Goal: Task Accomplishment & Management: Complete application form

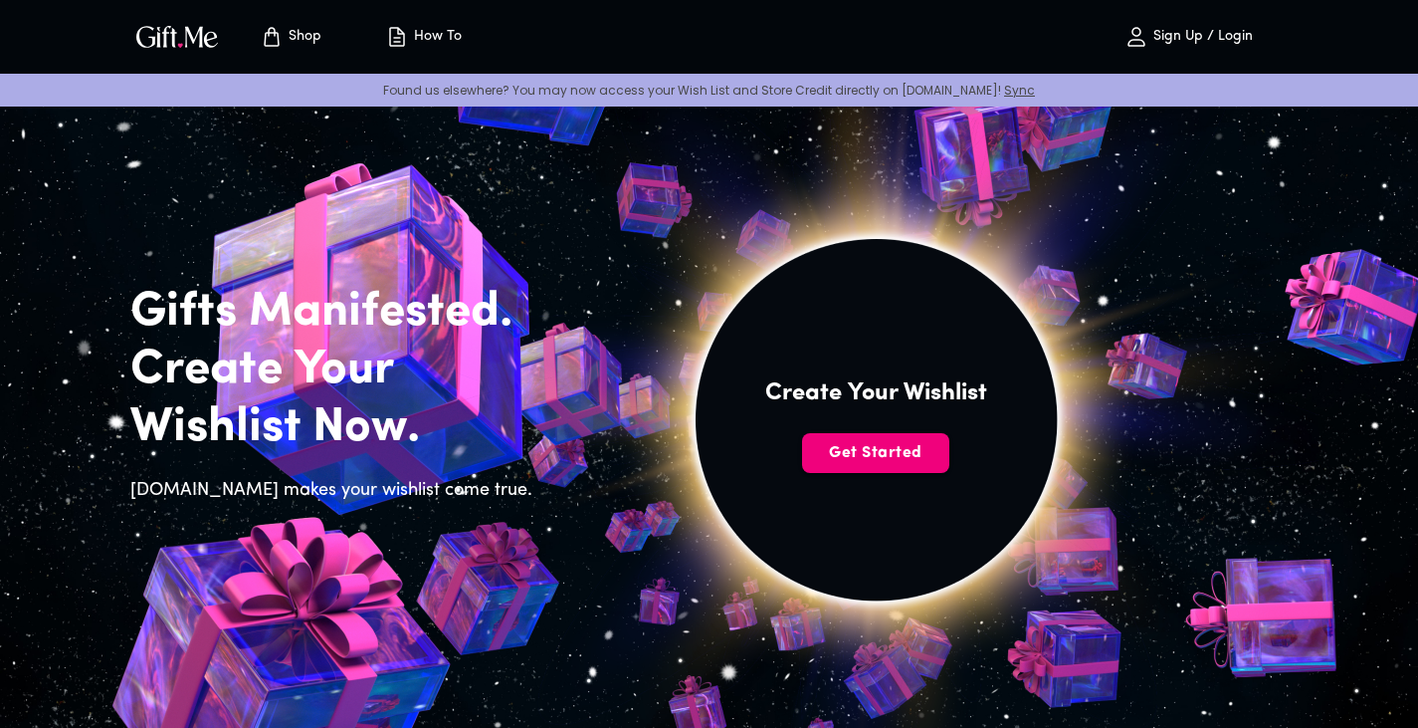
click at [908, 459] on span "Get Started" at bounding box center [875, 453] width 147 height 22
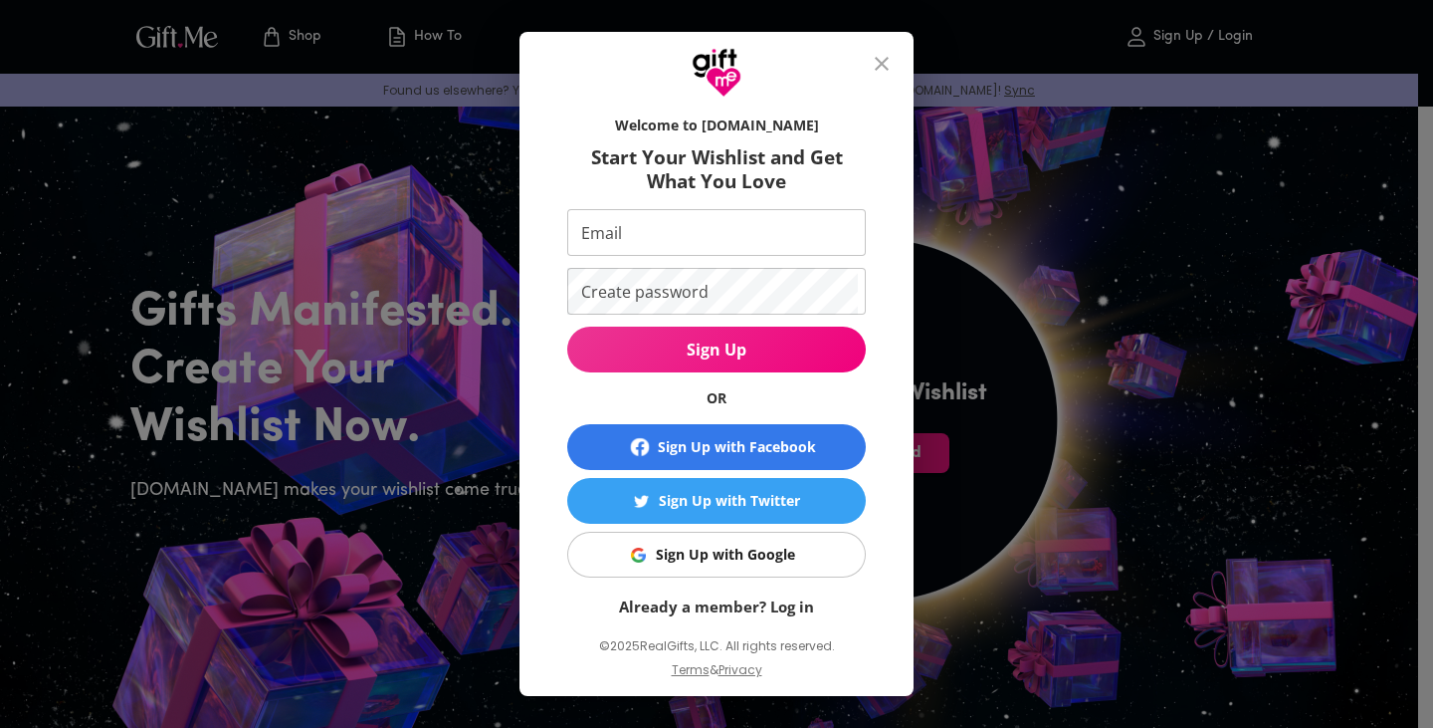
click at [708, 553] on div "Sign Up with Google" at bounding box center [725, 554] width 139 height 22
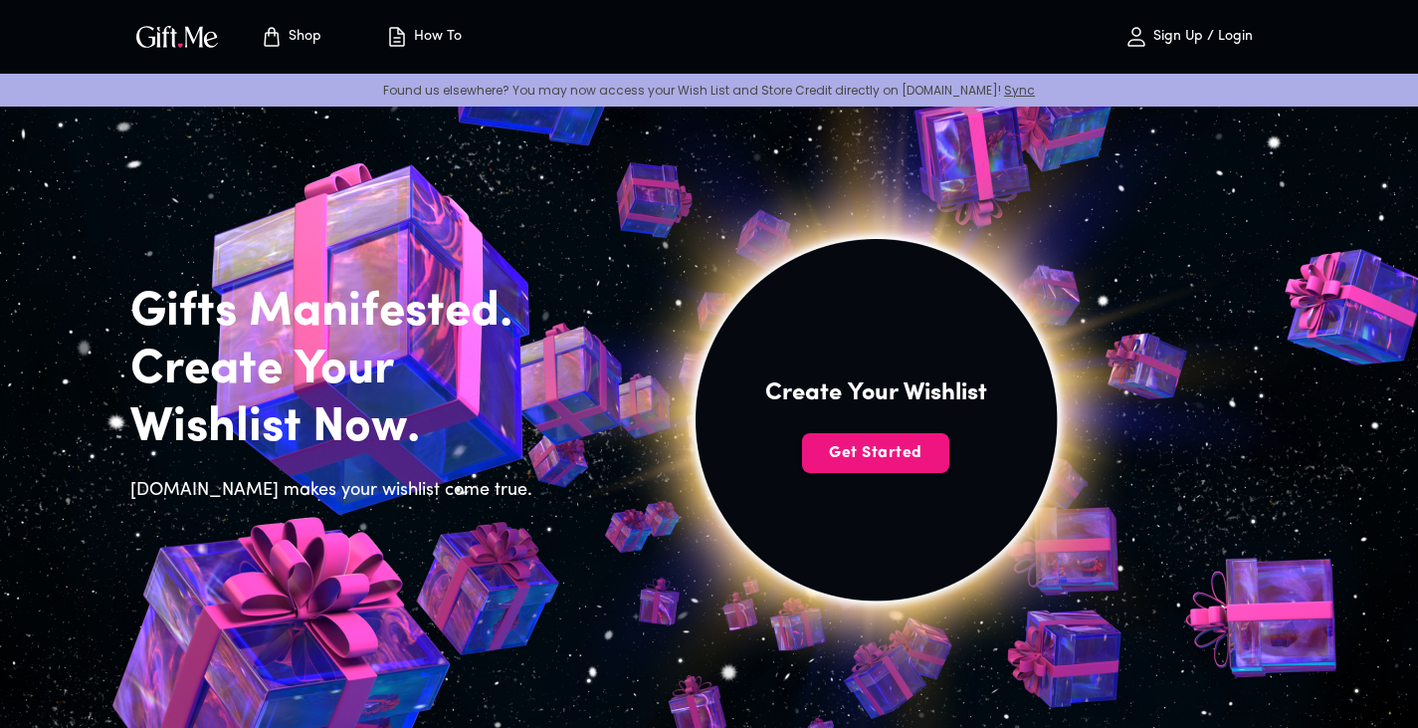
click at [1219, 39] on p "Sign Up / Login" at bounding box center [1201, 37] width 105 height 17
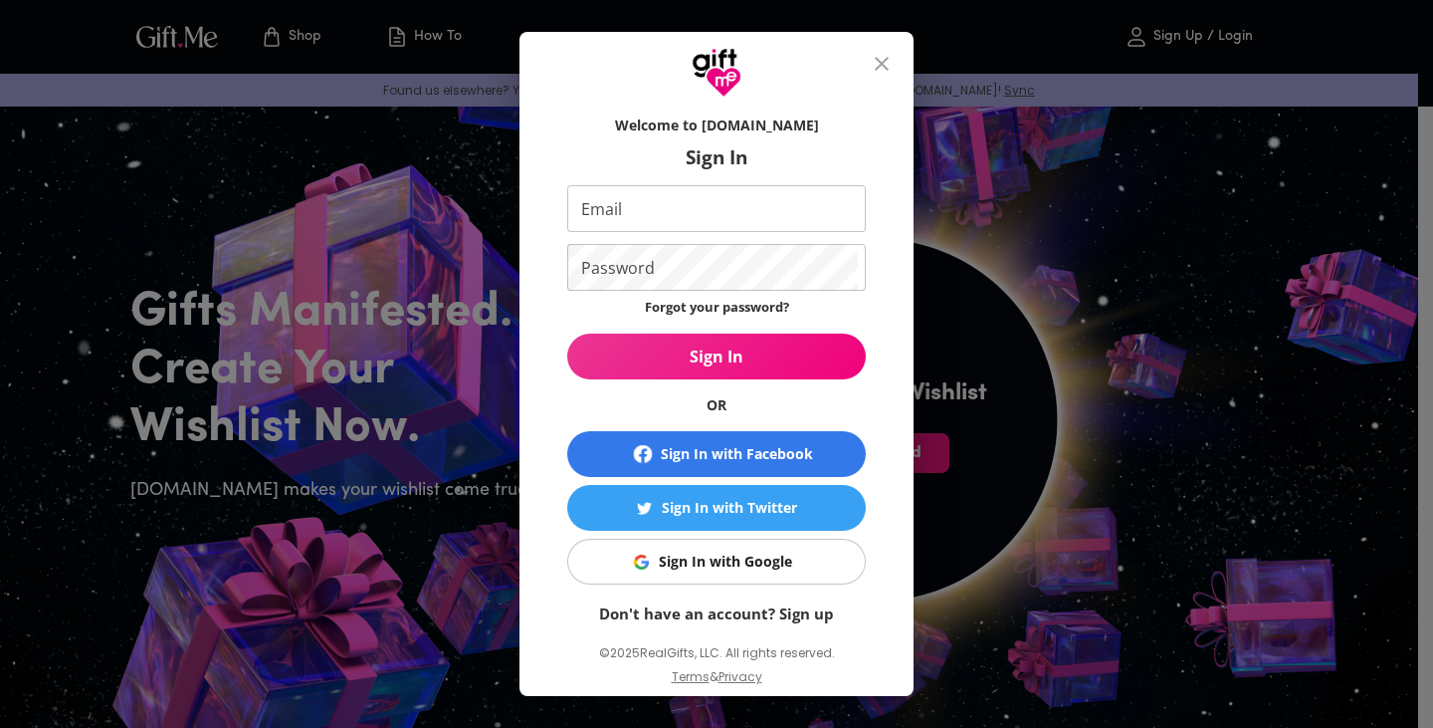
click at [759, 612] on link "Don't have an account? Sign up" at bounding box center [716, 613] width 235 height 20
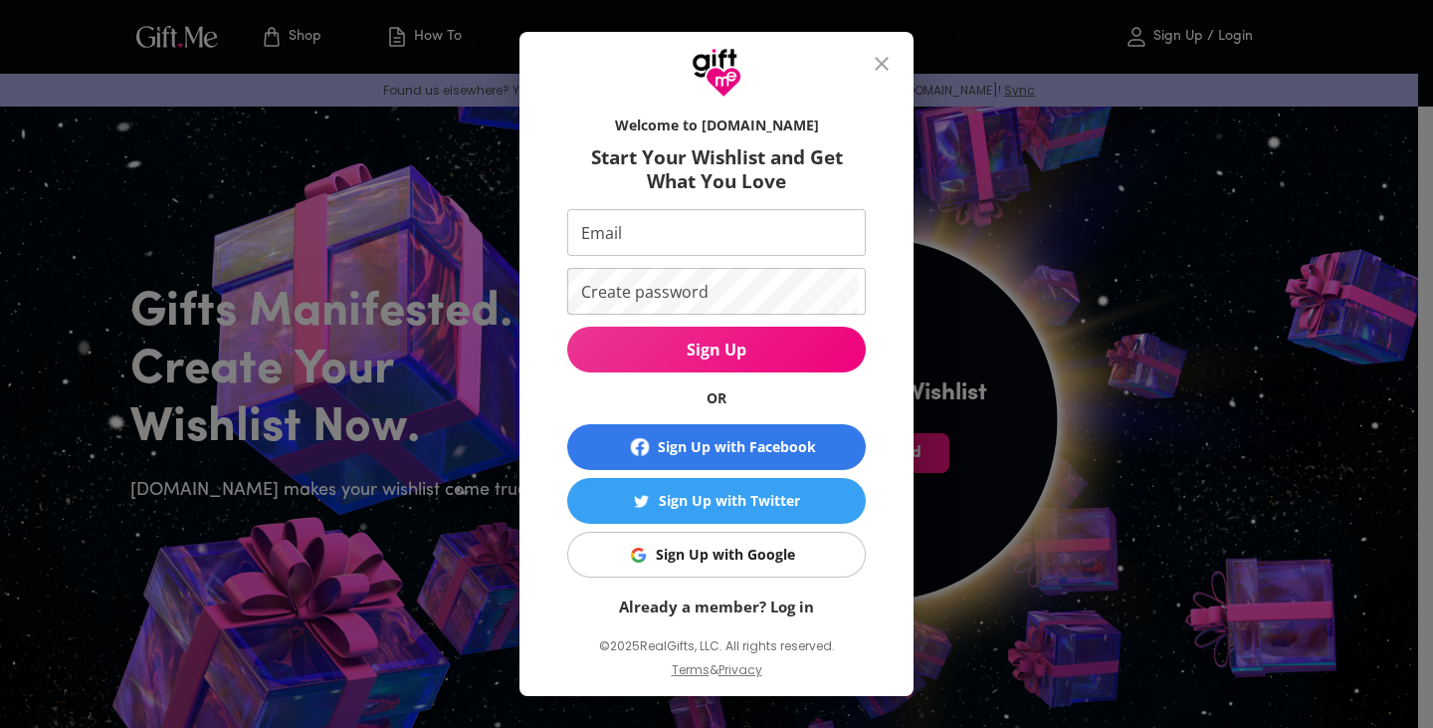
click at [633, 239] on input "Email" at bounding box center [712, 232] width 291 height 47
drag, startPoint x: 682, startPoint y: 228, endPoint x: 471, endPoint y: 235, distance: 211.1
click at [476, 235] on div "Welcome to Gift.me Start Your Wishlist and Get What You Love Email RISMA Email …" at bounding box center [716, 364] width 1433 height 728
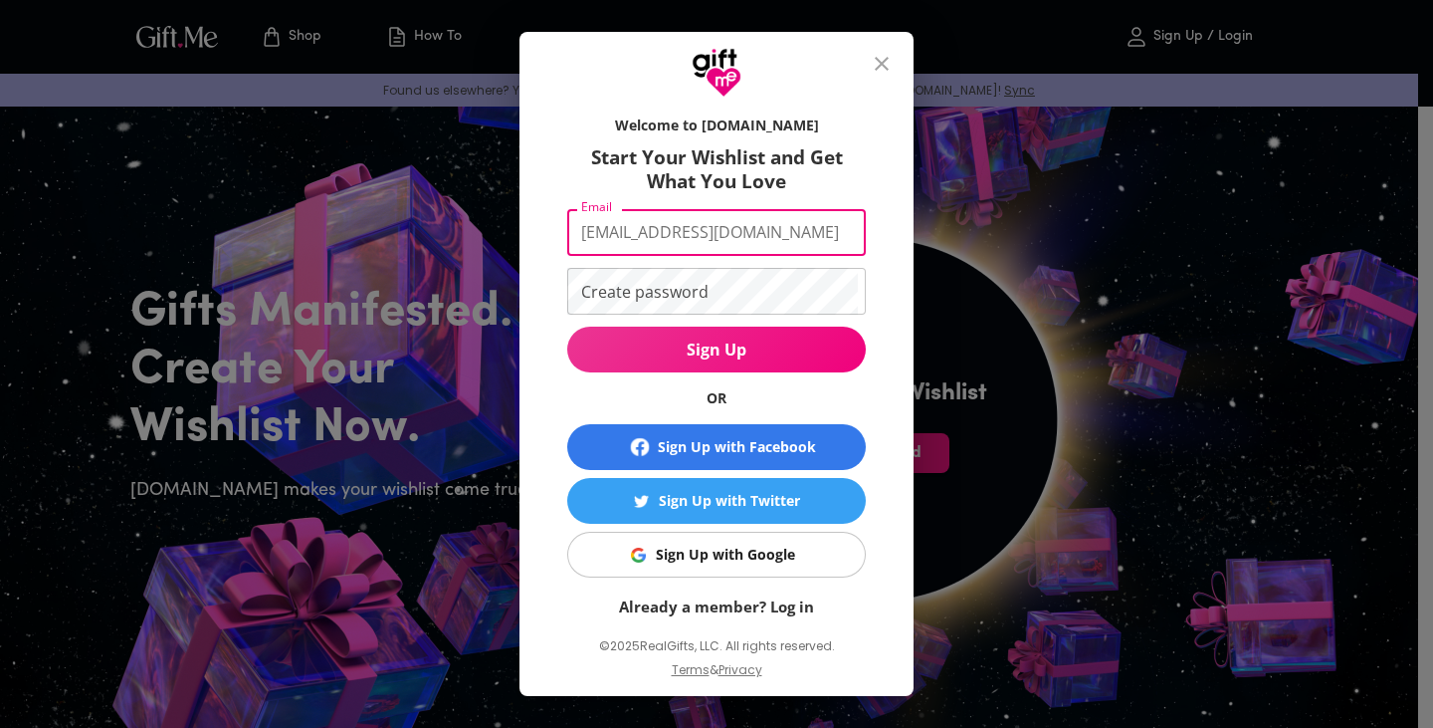
type input "rismasembiring79@gmail.com"
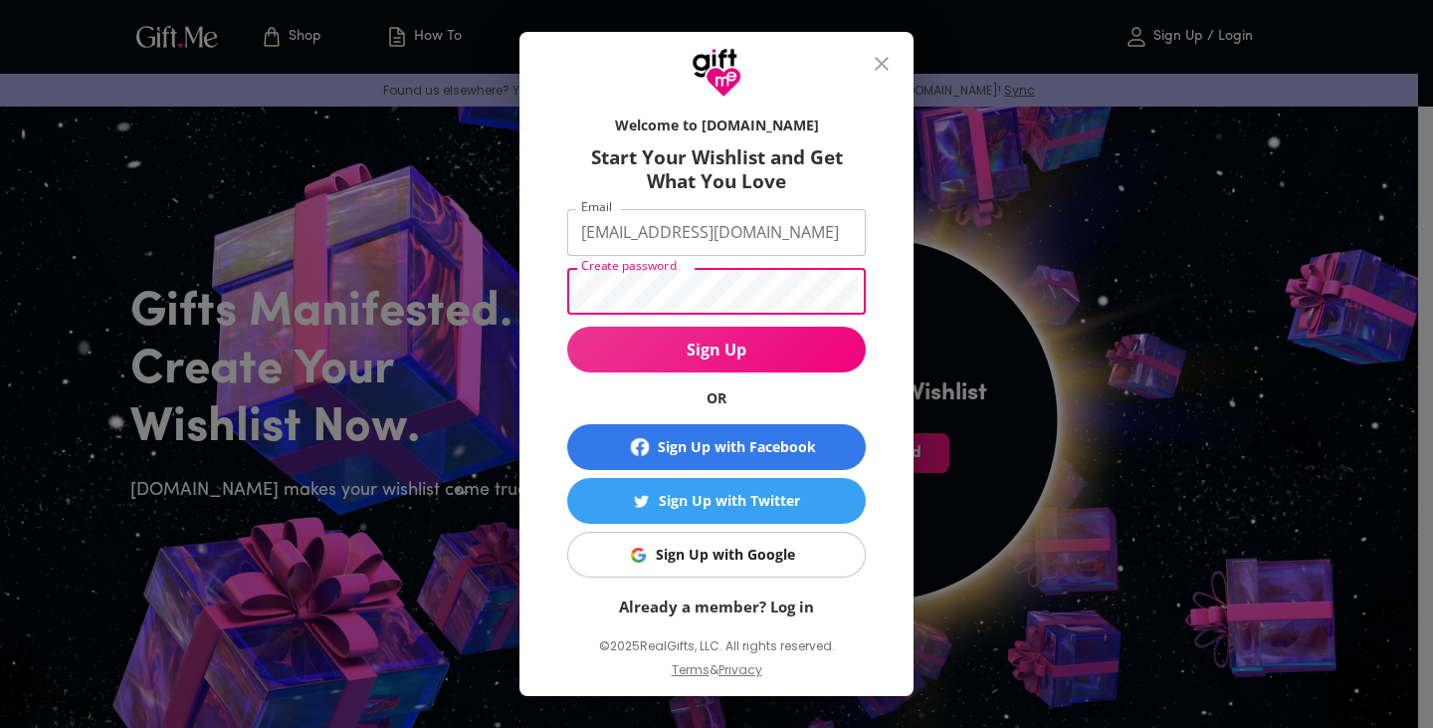
click at [722, 349] on span "Sign Up" at bounding box center [716, 349] width 299 height 22
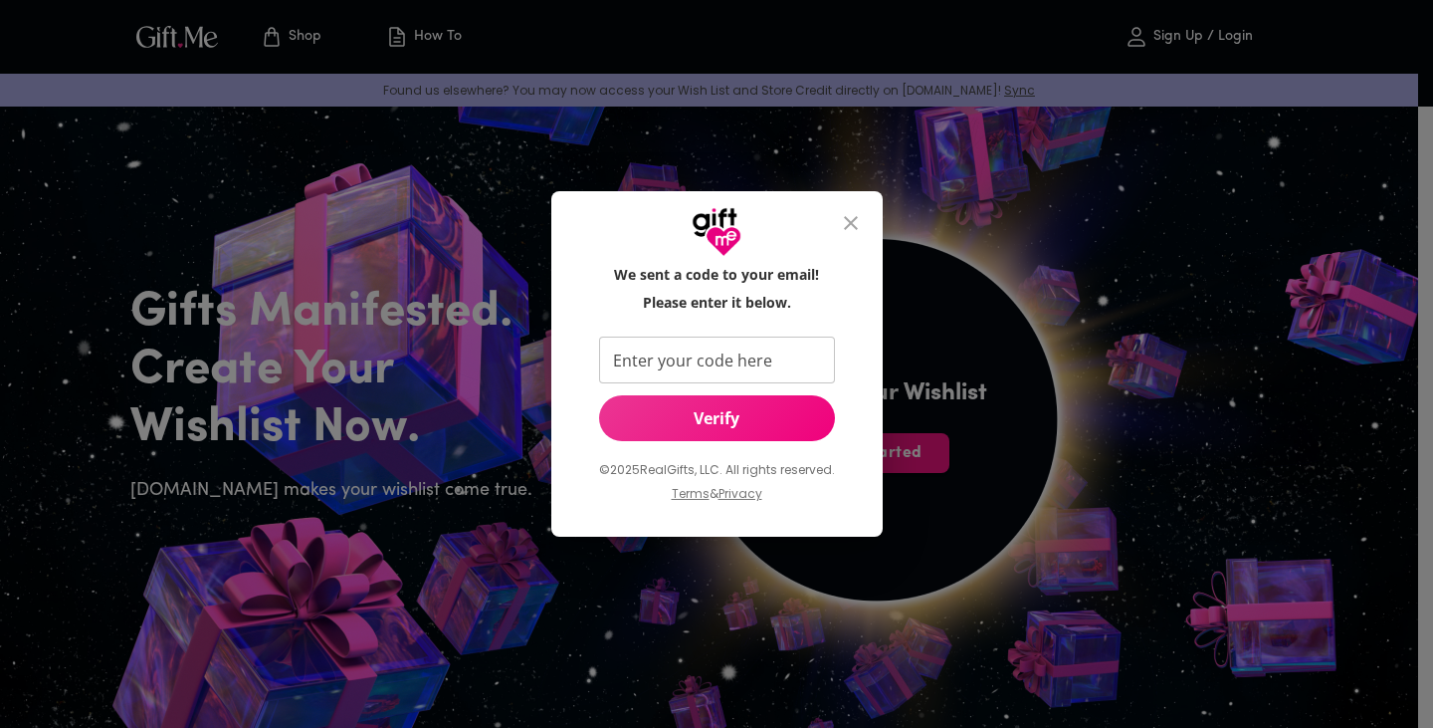
drag, startPoint x: 626, startPoint y: 368, endPoint x: 613, endPoint y: 350, distance: 22.1
click at [619, 362] on input "Enter your code here" at bounding box center [713, 359] width 228 height 47
type input "220596"
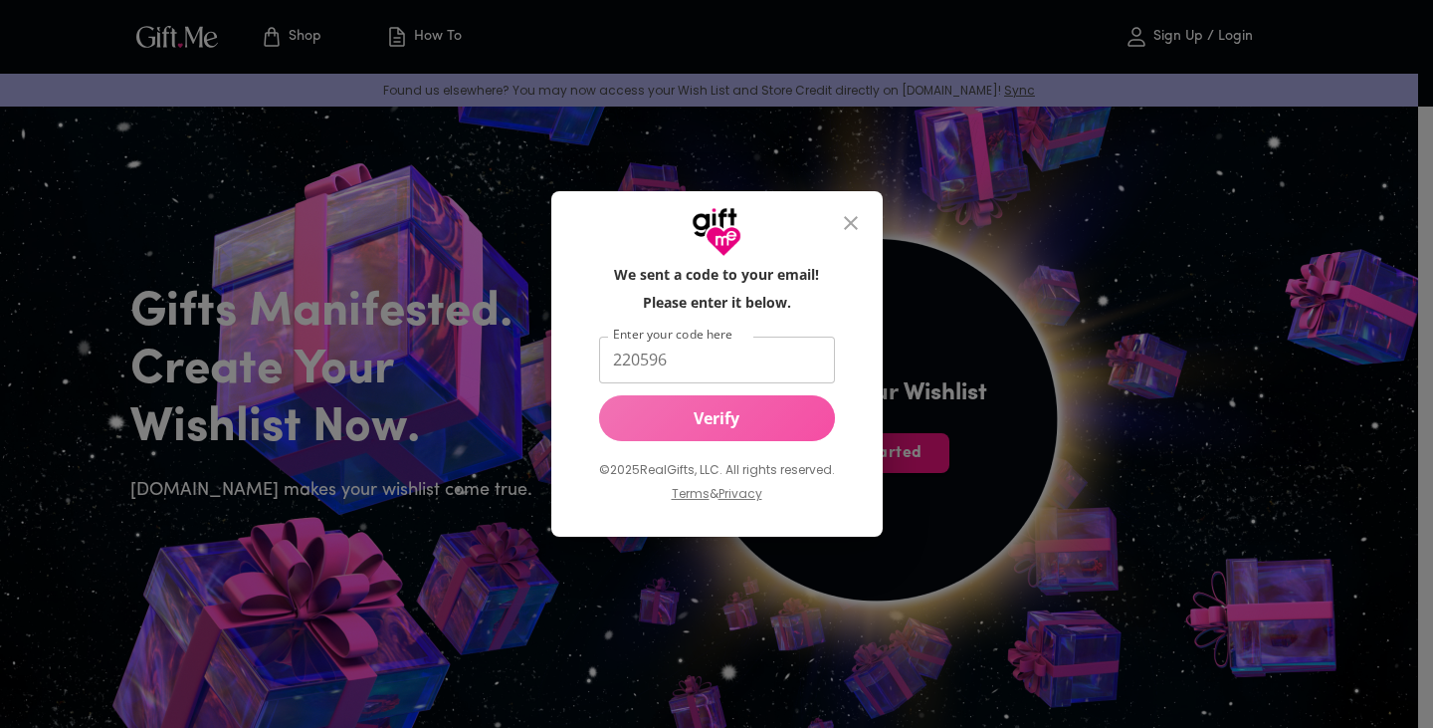
click at [694, 422] on span "Verify" at bounding box center [717, 418] width 236 height 22
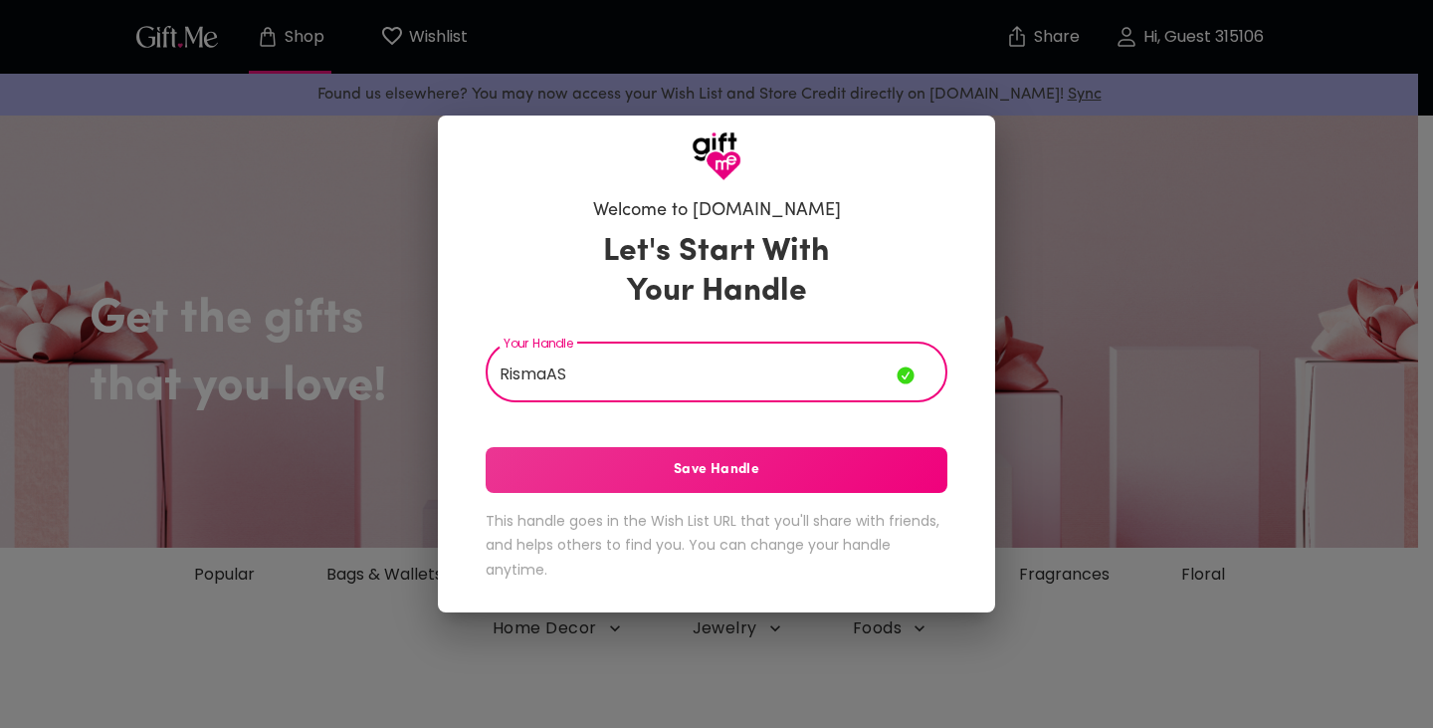
type input "RismaAS"
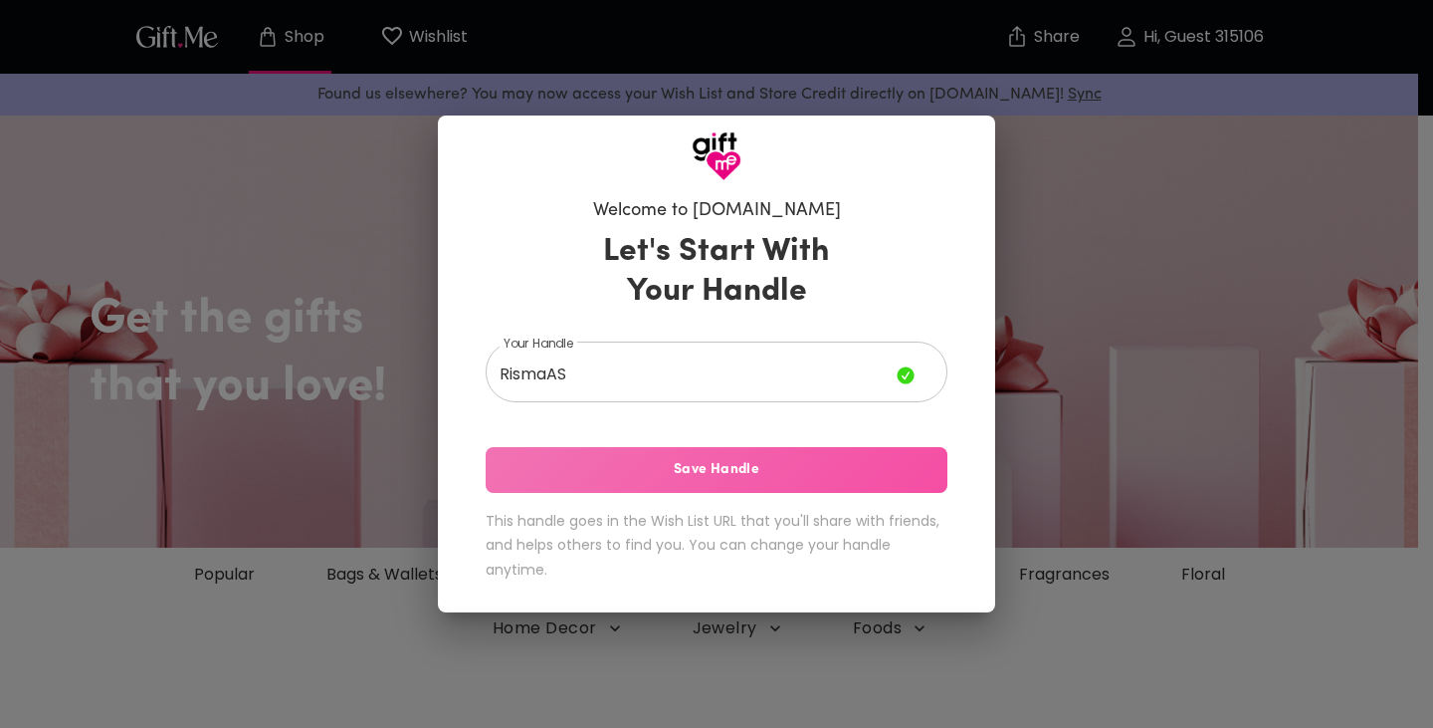
click at [756, 488] on button "Save Handle" at bounding box center [717, 470] width 462 height 46
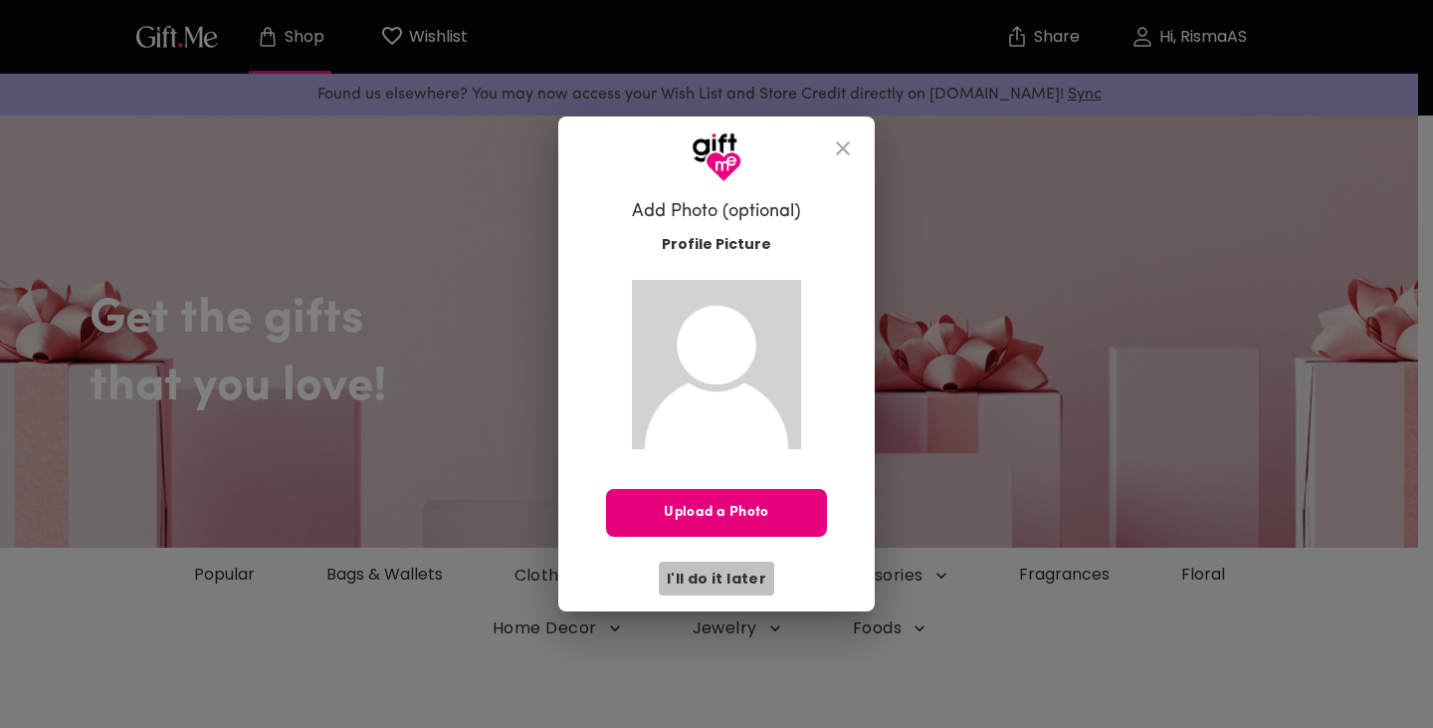
click at [724, 582] on span "I'll do it later" at bounding box center [717, 578] width 100 height 22
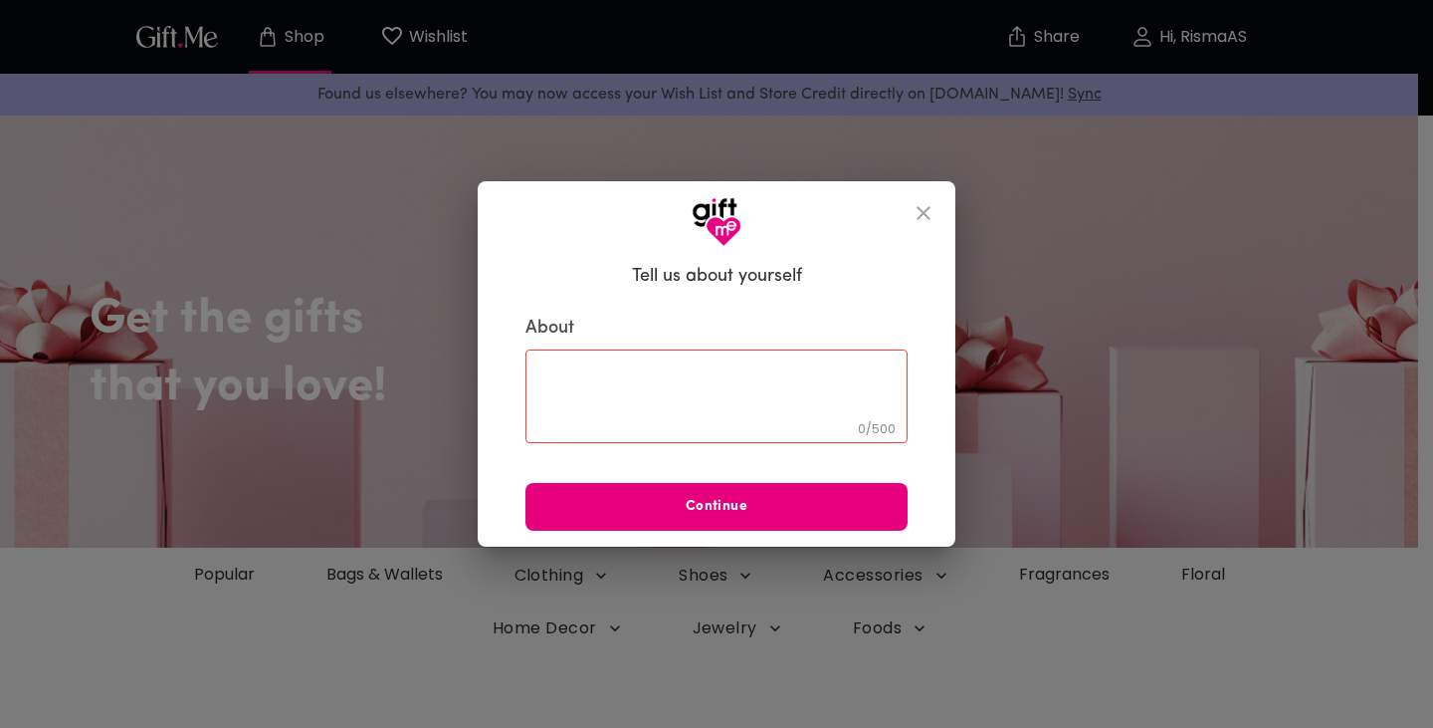
click at [821, 416] on textarea at bounding box center [717, 396] width 354 height 57
type textarea "i"
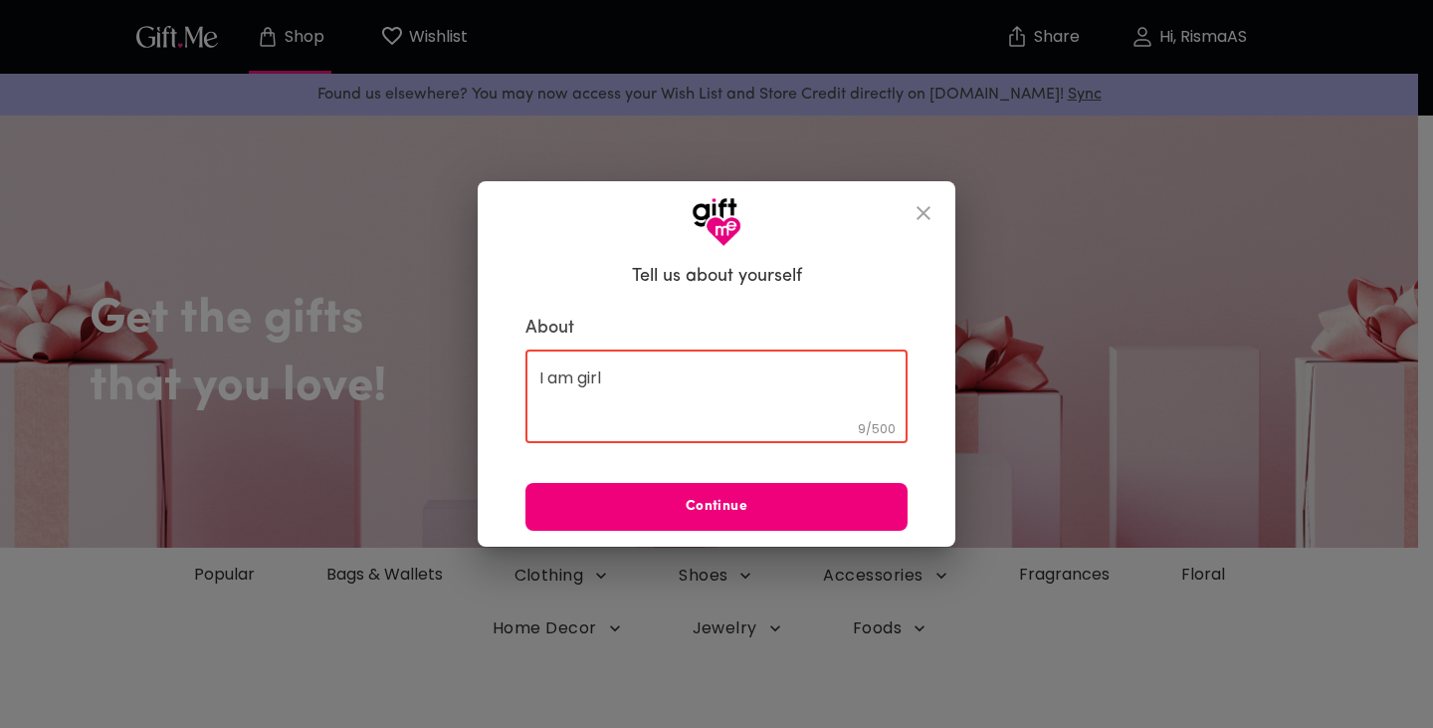
type textarea "I am girl"
click at [787, 512] on span "Continue" at bounding box center [717, 507] width 382 height 22
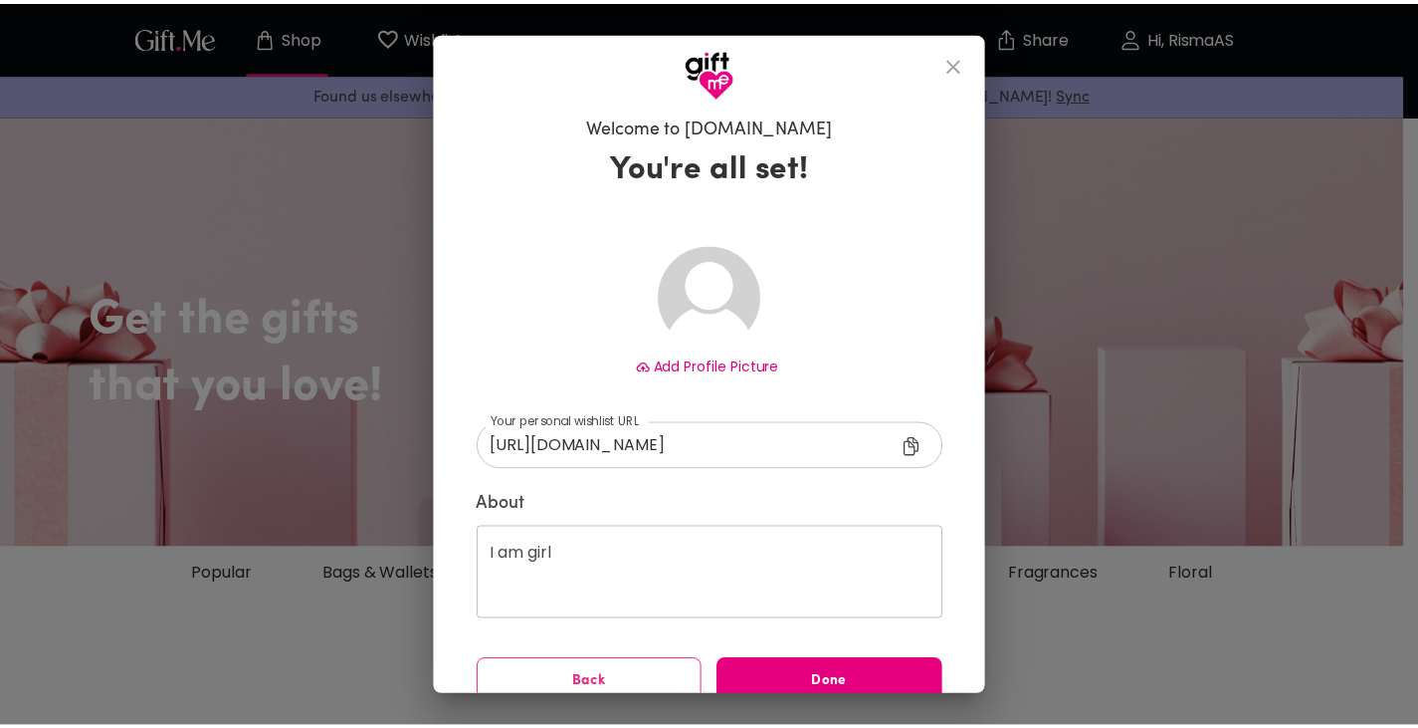
scroll to position [28, 0]
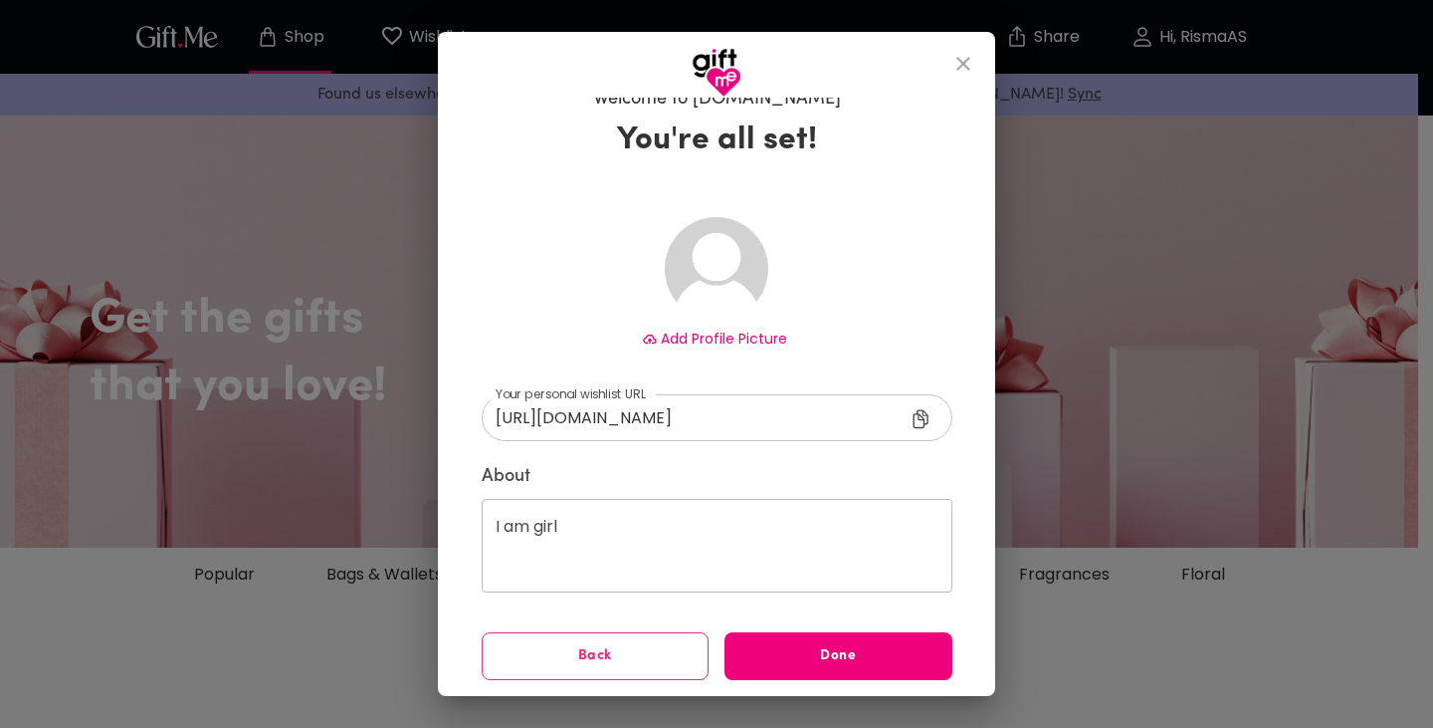
click at [883, 653] on span "Done" at bounding box center [839, 656] width 228 height 22
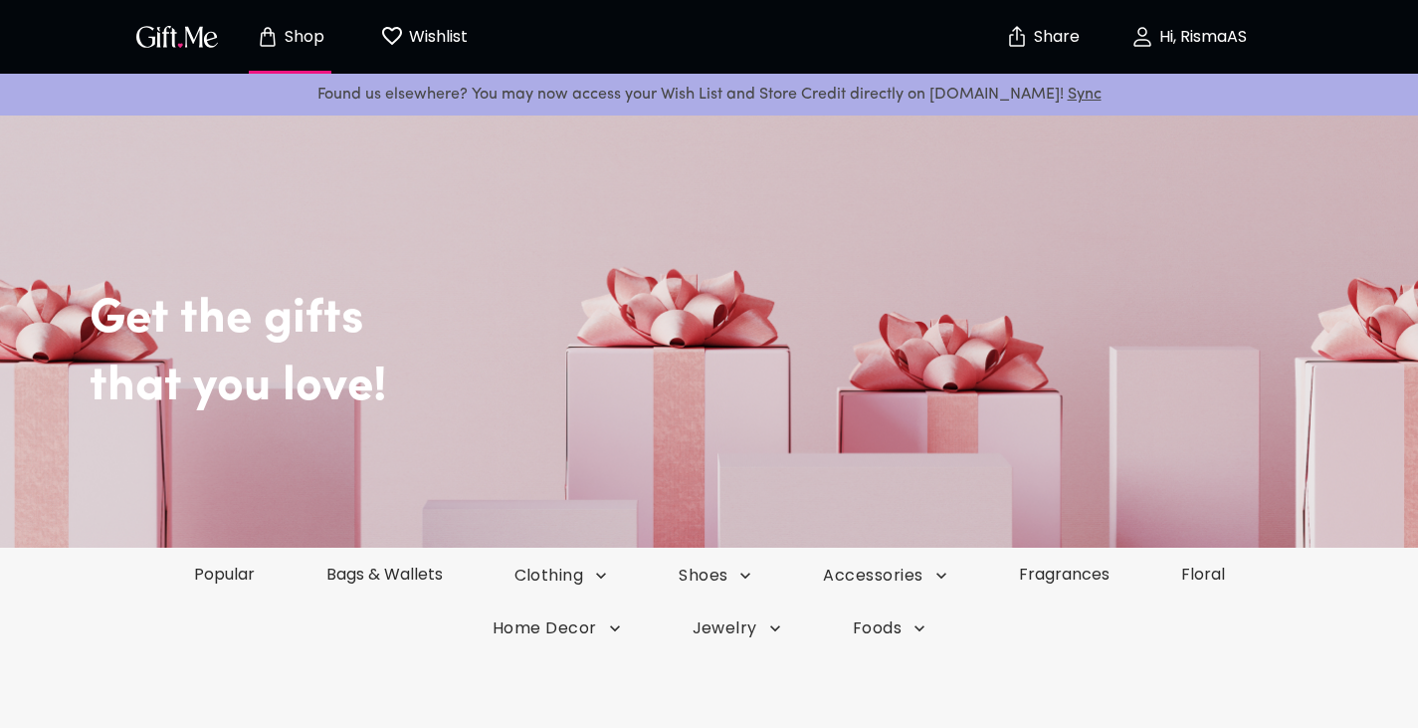
click at [159, 50] on img "button" at bounding box center [177, 36] width 90 height 29
click at [1044, 37] on p "Share" at bounding box center [1054, 37] width 51 height 17
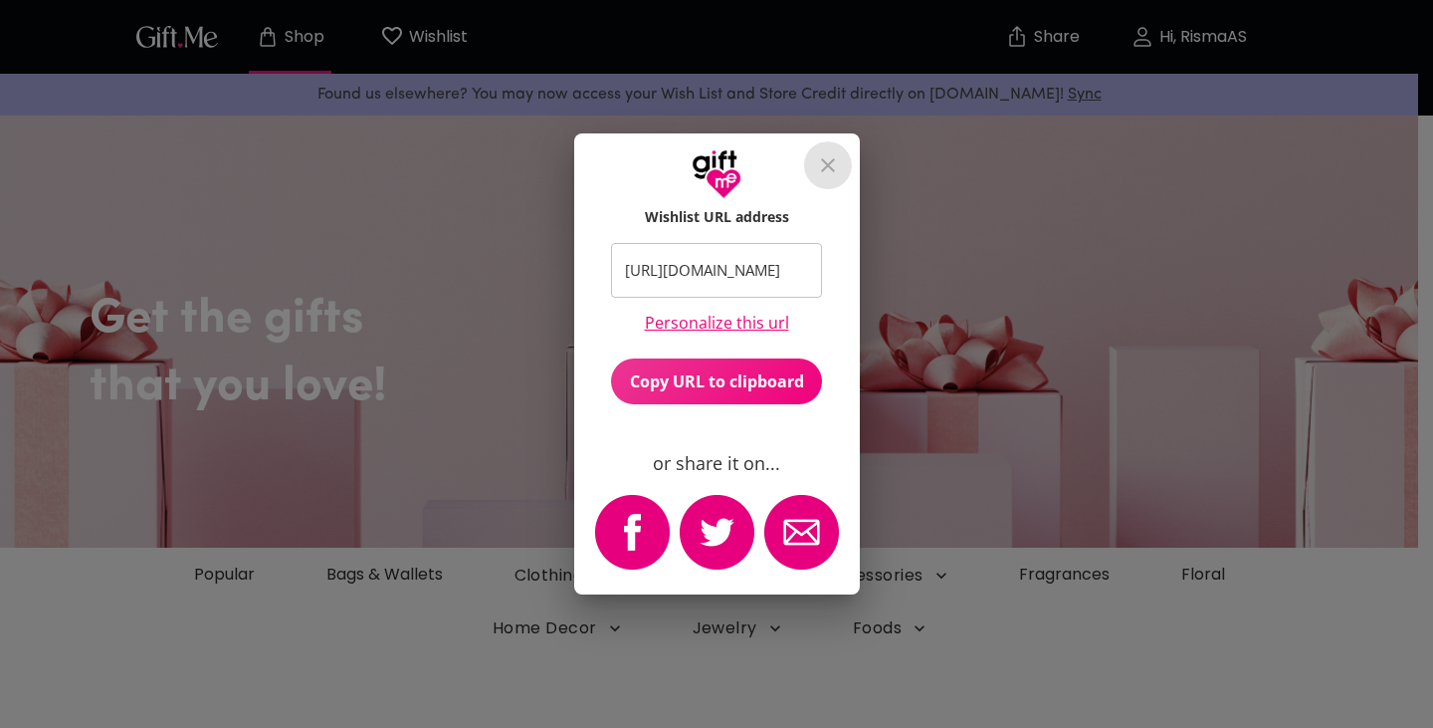
click at [829, 167] on icon "close" at bounding box center [828, 165] width 14 height 14
